Goal: Task Accomplishment & Management: Manage account settings

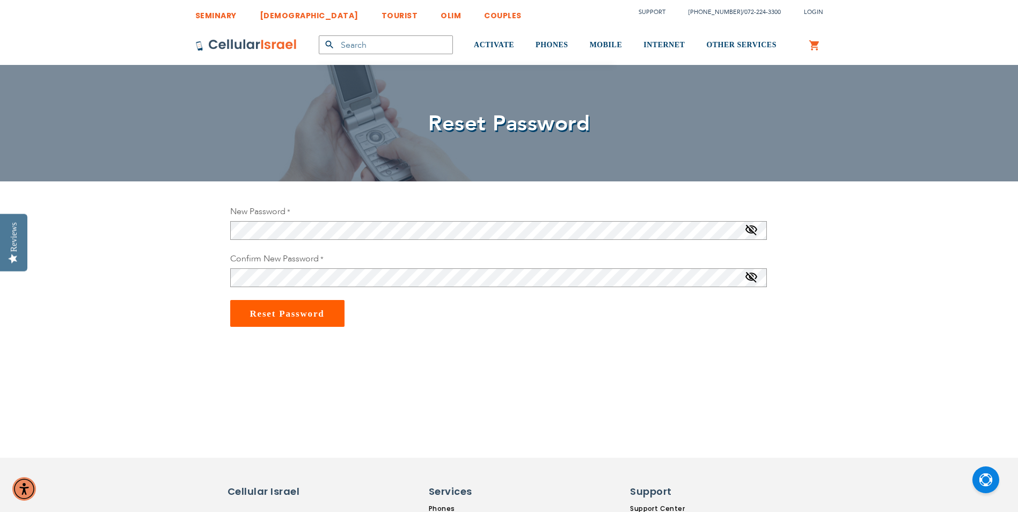
click at [754, 231] on span at bounding box center [751, 232] width 13 height 17
click at [291, 319] on button "Reset Password" at bounding box center [287, 313] width 114 height 27
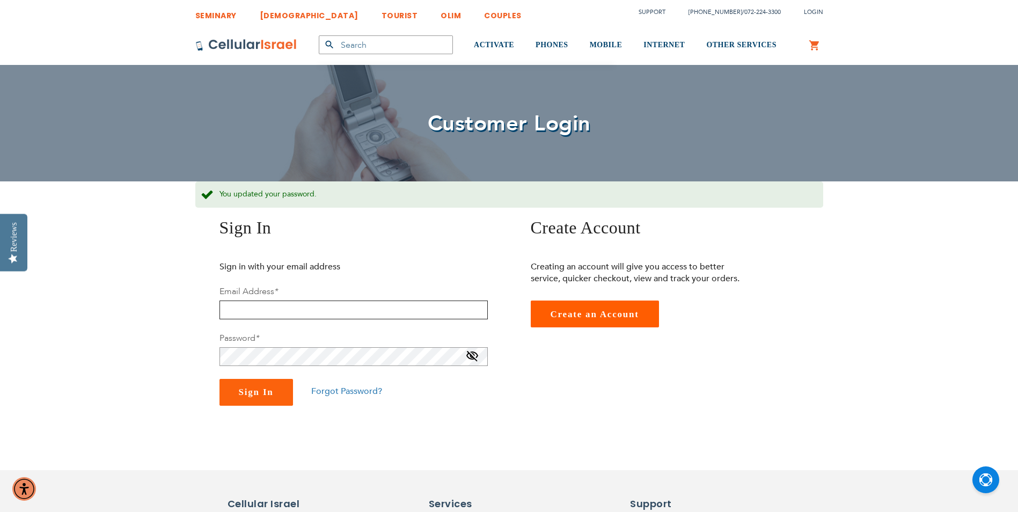
click at [281, 306] on input "email" at bounding box center [353, 309] width 268 height 19
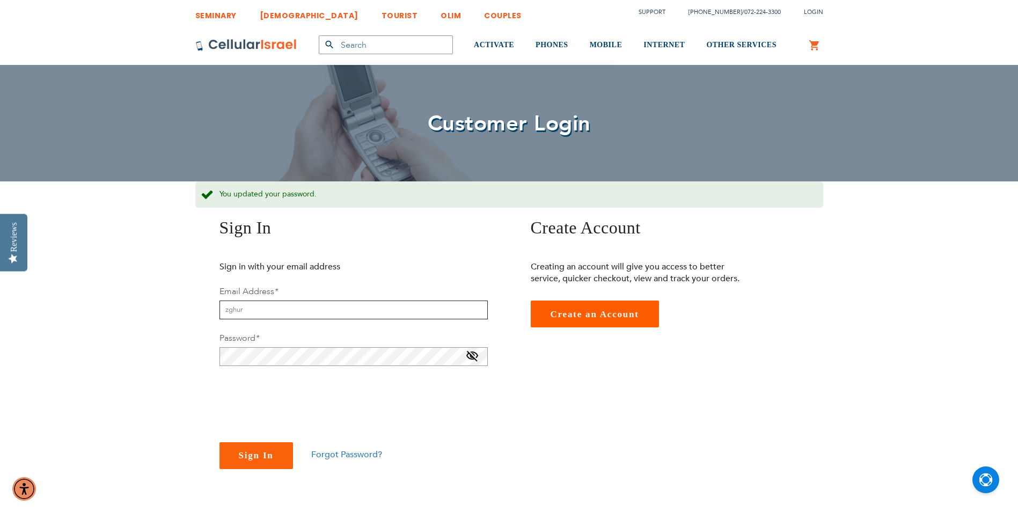
type input "[EMAIL_ADDRESS][DOMAIN_NAME]"
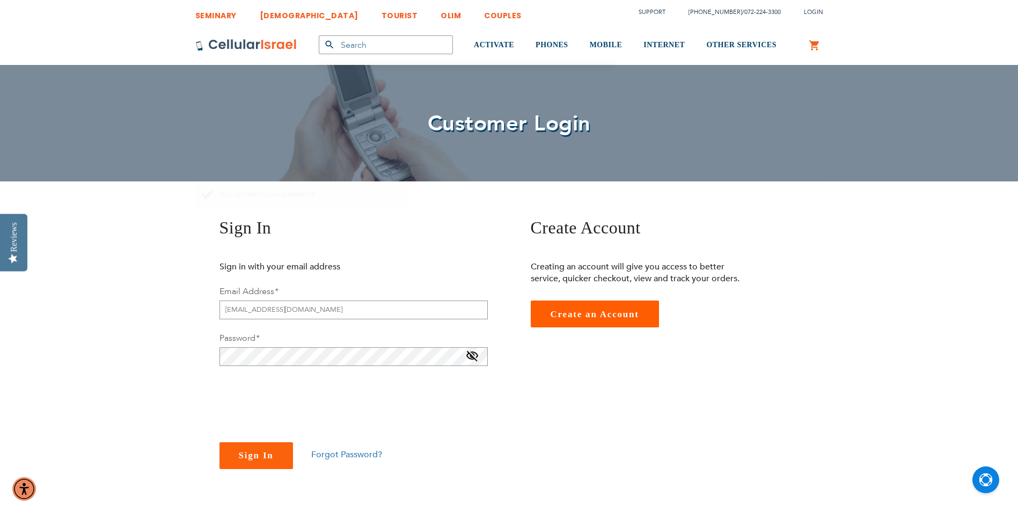
click at [469, 359] on fieldset "Sign in with your email address Email Address * [EMAIL_ADDRESS][DOMAIN_NAME] Pa…" at bounding box center [353, 365] width 268 height 209
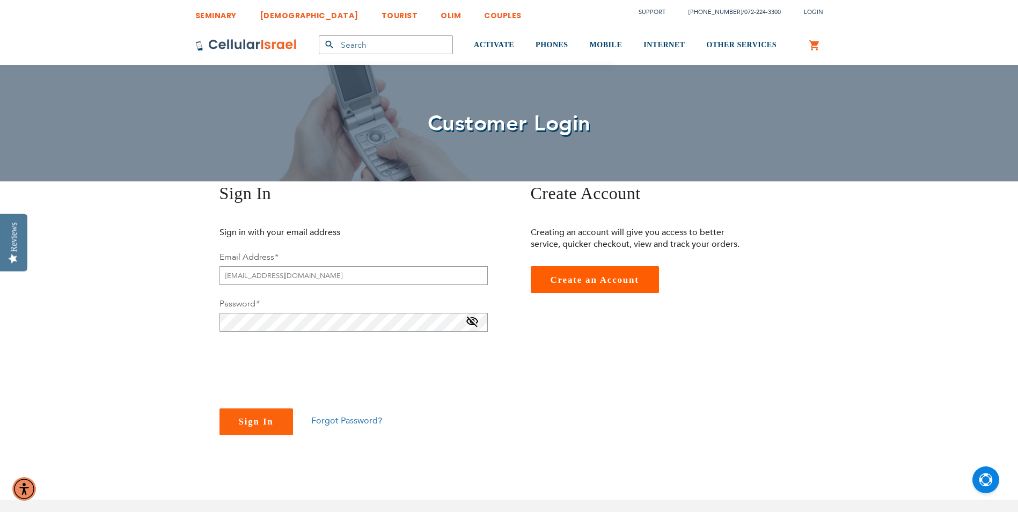
click at [476, 319] on span at bounding box center [472, 323] width 13 height 17
checkbox input "true"
click at [255, 425] on span "Sign In" at bounding box center [256, 421] width 35 height 10
